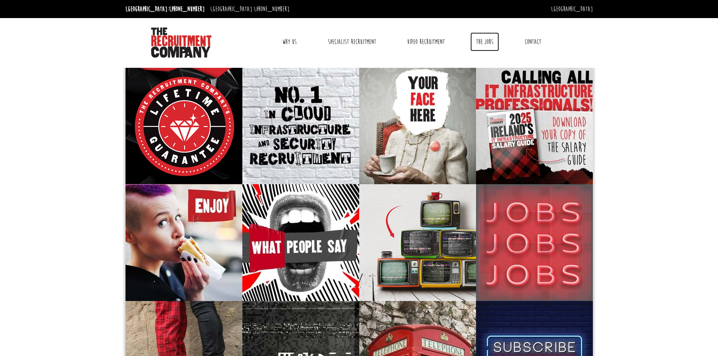
click at [481, 41] on link "The Jobs" at bounding box center [484, 41] width 29 height 19
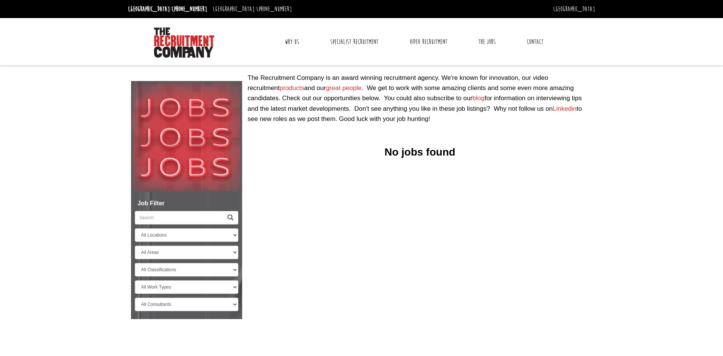
select select "[GEOGRAPHIC_DATA]"
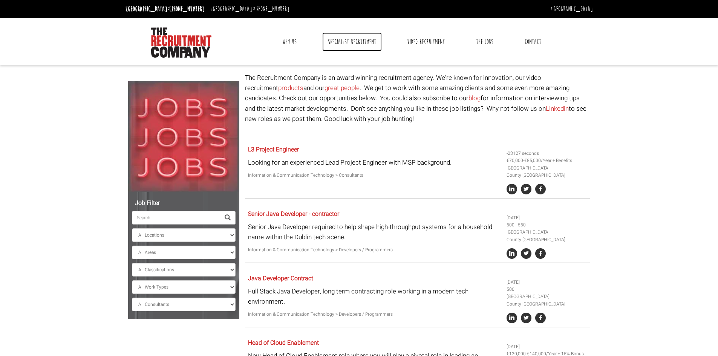
click at [345, 42] on link "Specialist Recruitment" at bounding box center [352, 41] width 60 height 19
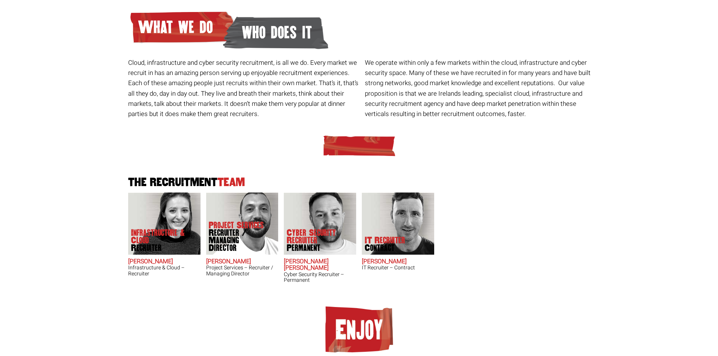
scroll to position [106, 0]
